Goal: Task Accomplishment & Management: Complete application form

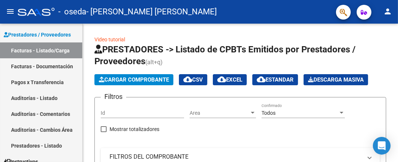
click at [134, 78] on span "Cargar Comprobante" at bounding box center [134, 79] width 70 height 7
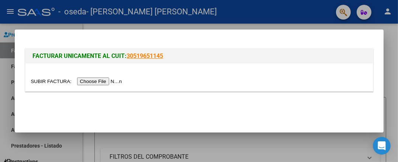
click at [94, 81] on input "file" at bounding box center [77, 82] width 93 height 8
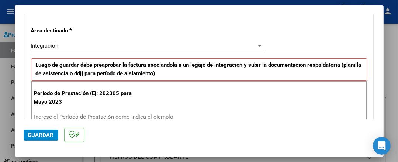
scroll to position [185, 0]
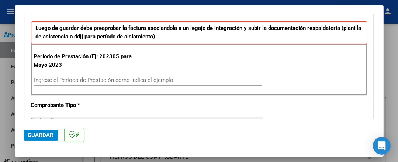
click at [110, 78] on input "Ingrese el Período de Prestación como indica el ejemplo" at bounding box center [148, 80] width 228 height 7
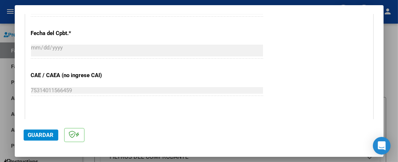
scroll to position [443, 0]
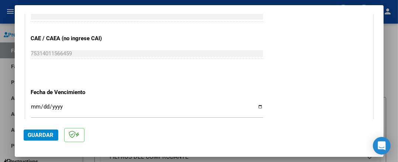
type input "202507"
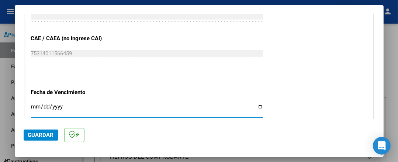
click at [255, 106] on input "Ingresar la fecha" at bounding box center [147, 110] width 232 height 12
type input "[DATE]"
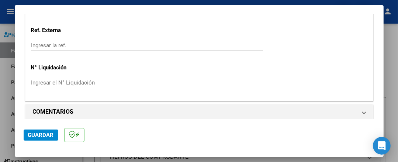
scroll to position [552, 0]
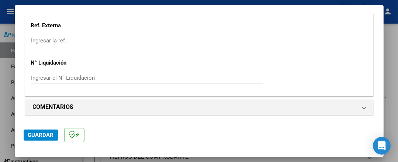
click at [44, 137] on span "Guardar" at bounding box center [41, 135] width 26 height 7
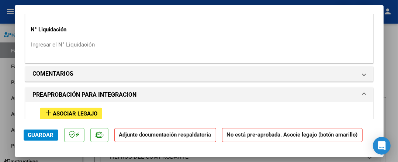
scroll to position [628, 0]
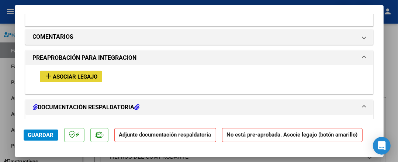
click at [78, 78] on span "Asociar Legajo" at bounding box center [75, 76] width 45 height 7
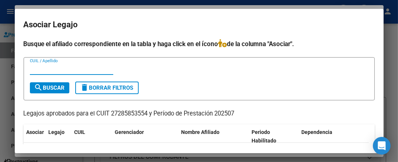
scroll to position [37, 0]
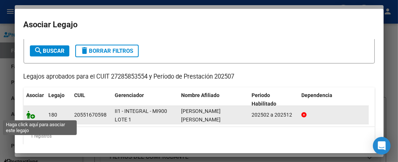
click at [29, 113] on icon at bounding box center [31, 115] width 9 height 8
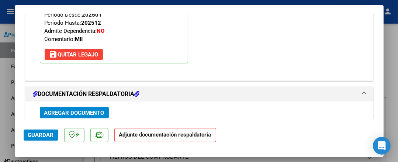
scroll to position [794, 0]
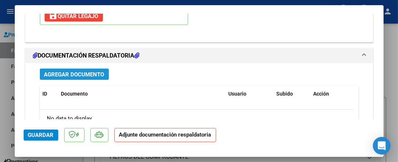
click at [63, 72] on span "Agregar Documento" at bounding box center [74, 74] width 60 height 7
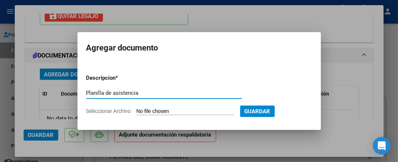
type input "Planilla de asistencia"
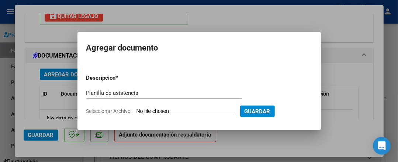
click at [149, 110] on input "Seleccionar Archivo" at bounding box center [186, 111] width 98 height 7
type input "C:\fakepath\Asistencia [PERSON_NAME] 2025.pdf"
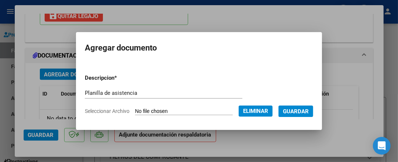
click at [298, 113] on span "Guardar" at bounding box center [296, 111] width 26 height 7
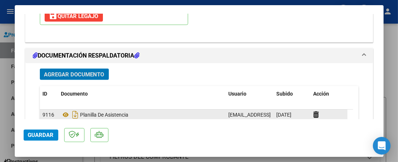
scroll to position [831, 0]
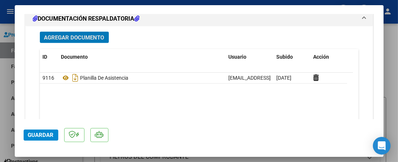
click at [32, 134] on span "Guardar" at bounding box center [41, 135] width 26 height 7
